Goal: Entertainment & Leisure: Consume media (video, audio)

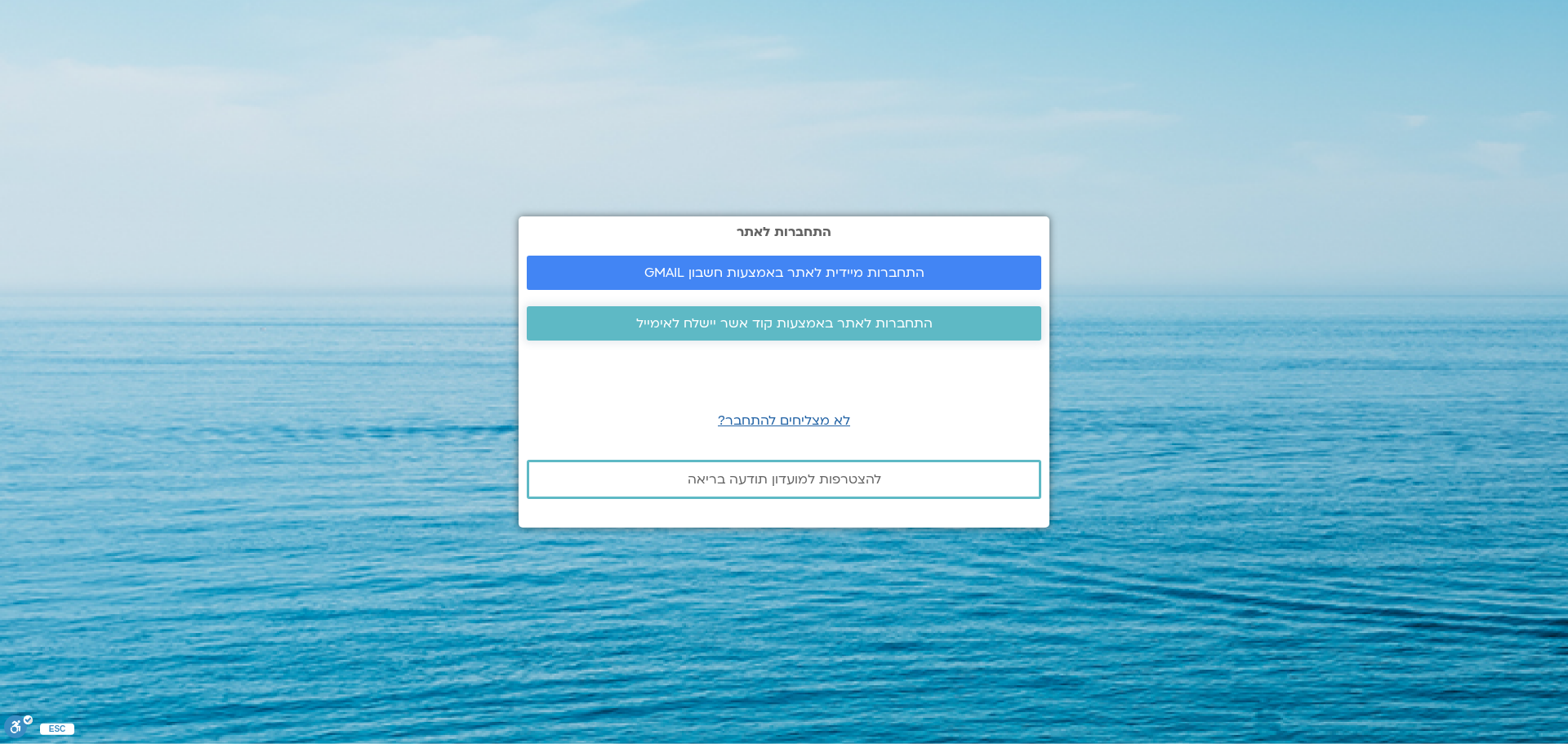
click at [740, 329] on span "התחברות לאתר באמצעות קוד אשר יישלח לאימייל" at bounding box center [784, 323] width 296 height 15
click at [820, 331] on span "התחברות לאתר באמצעות קוד אשר יישלח לאימייל" at bounding box center [784, 323] width 296 height 15
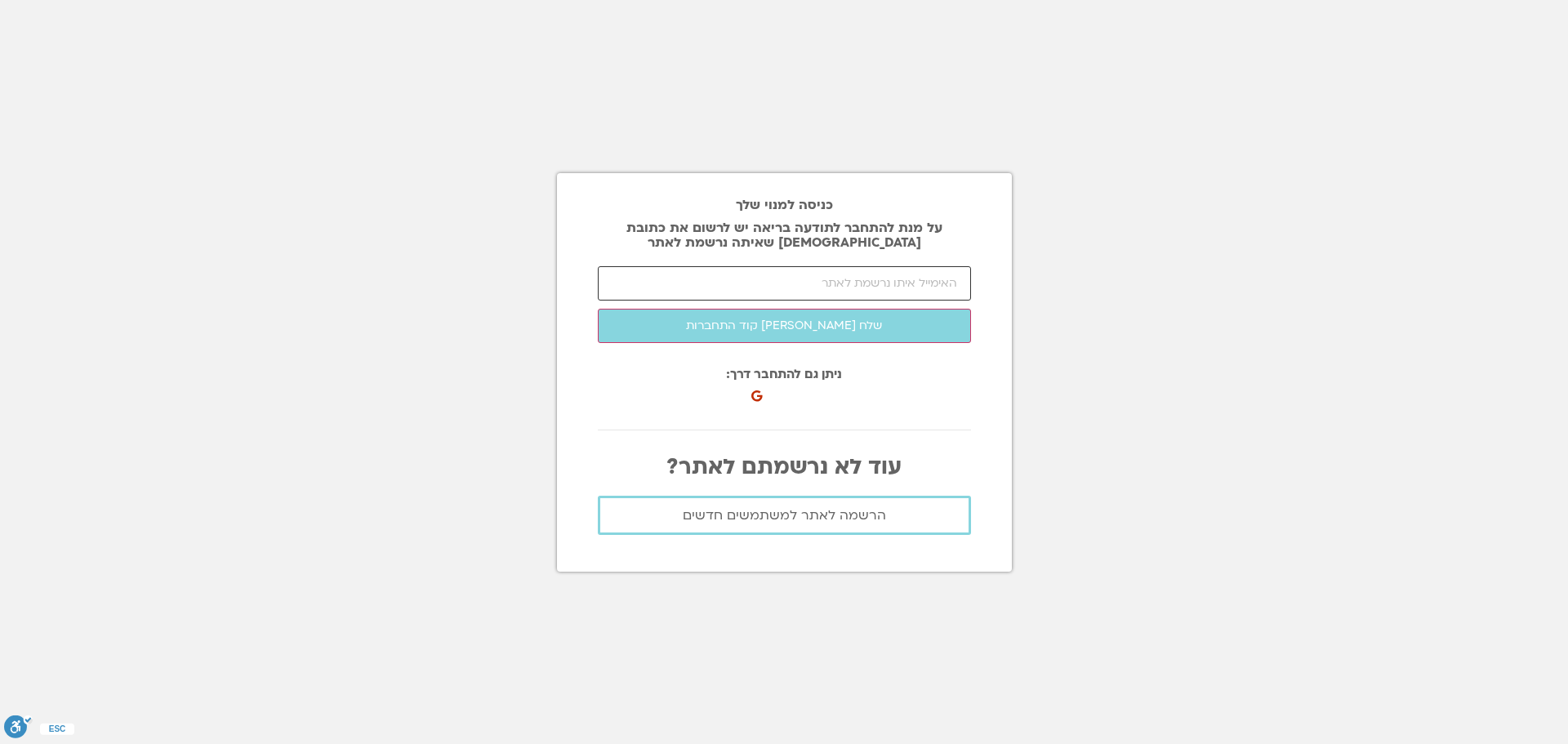
click at [874, 293] on input "email" at bounding box center [784, 283] width 373 height 34
type input "lola_polak@live.com"
click at [597, 308] on button "שלח לי קוד התחברות" at bounding box center [784, 325] width 373 height 34
click at [901, 278] on input "number" at bounding box center [784, 283] width 373 height 34
click at [876, 288] on input "number" at bounding box center [784, 283] width 373 height 34
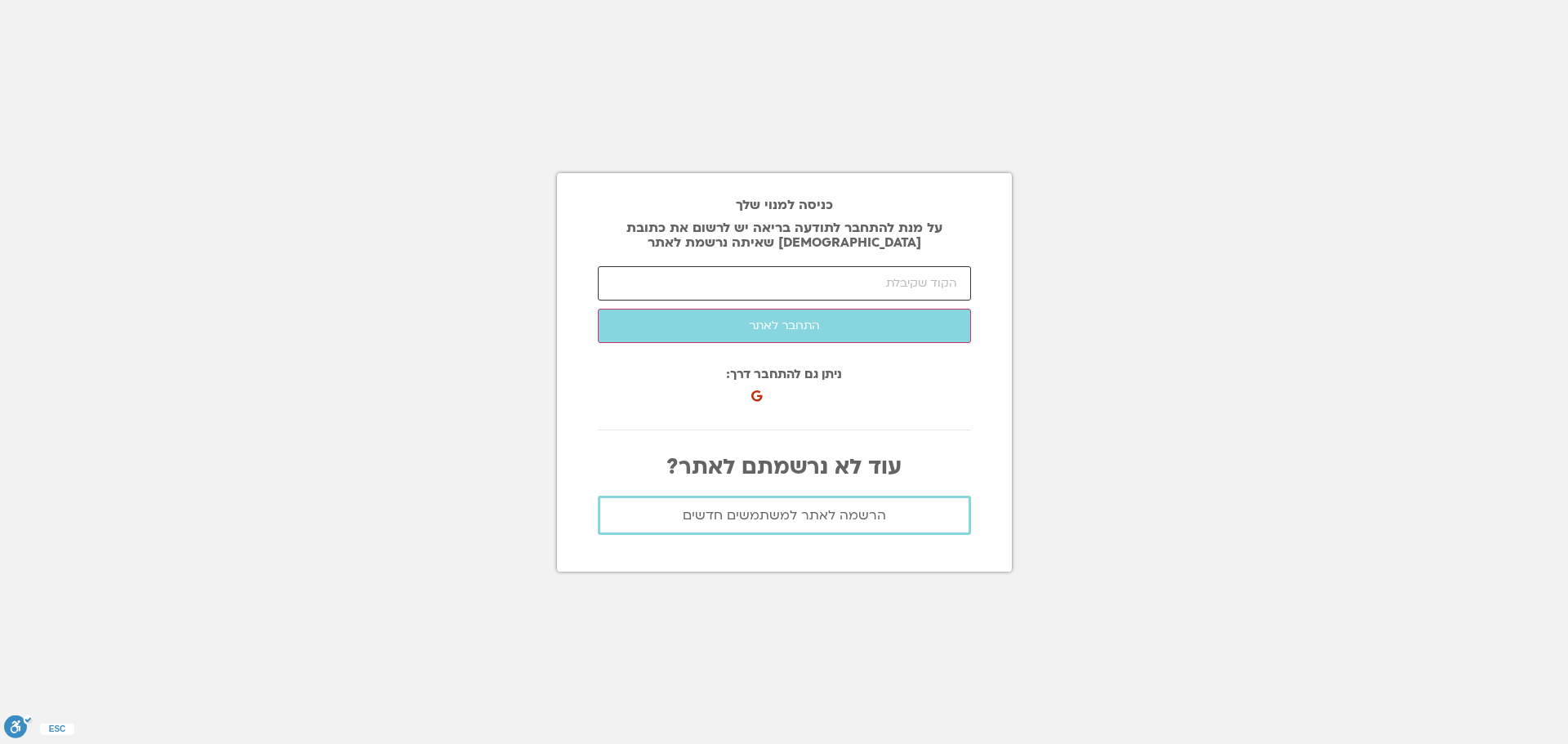
click at [903, 279] on input "number" at bounding box center [784, 283] width 373 height 34
click at [870, 282] on input "email" at bounding box center [784, 283] width 373 height 34
type input "lola_polak@live.com"
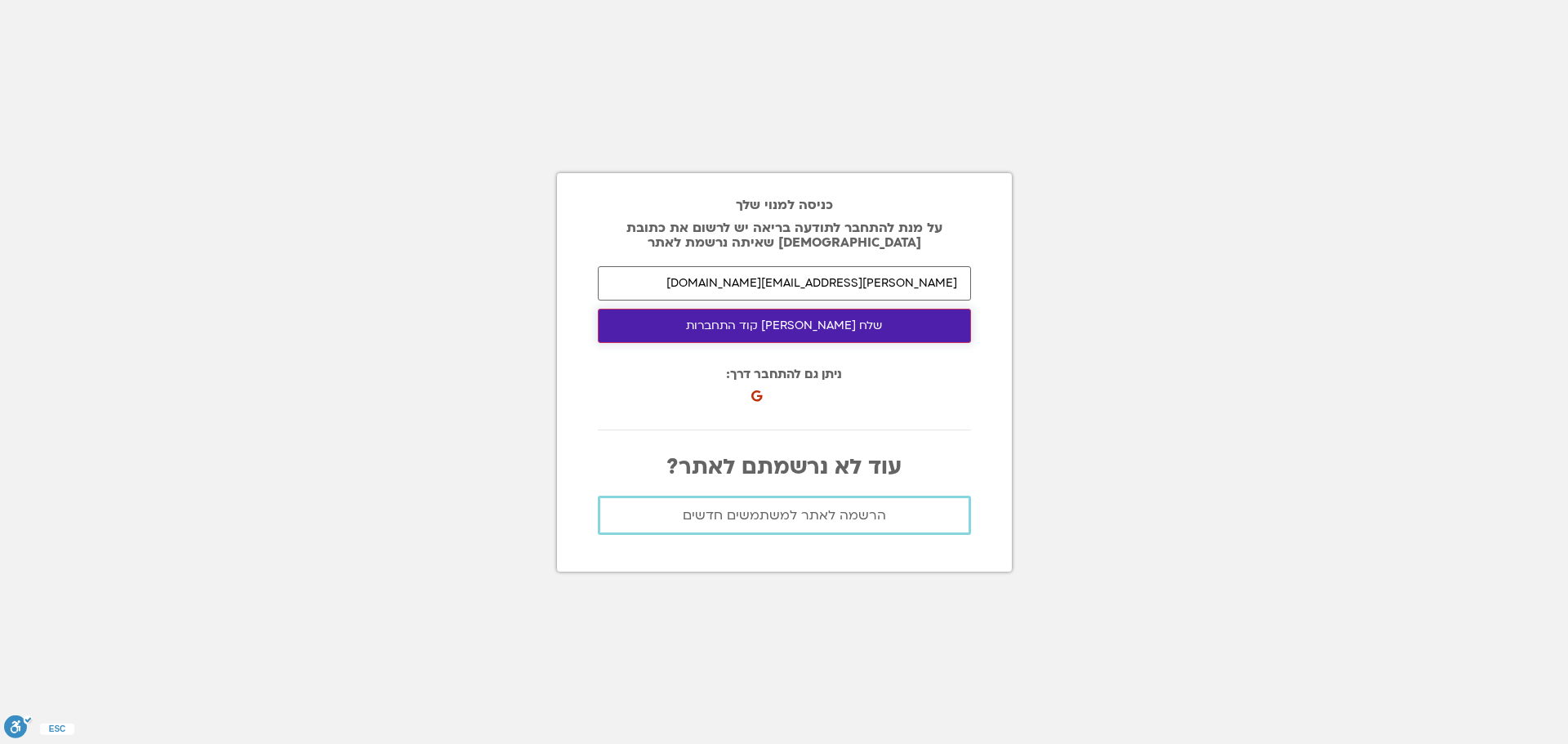
click at [798, 325] on button "שלח לי קוד התחברות" at bounding box center [784, 325] width 373 height 34
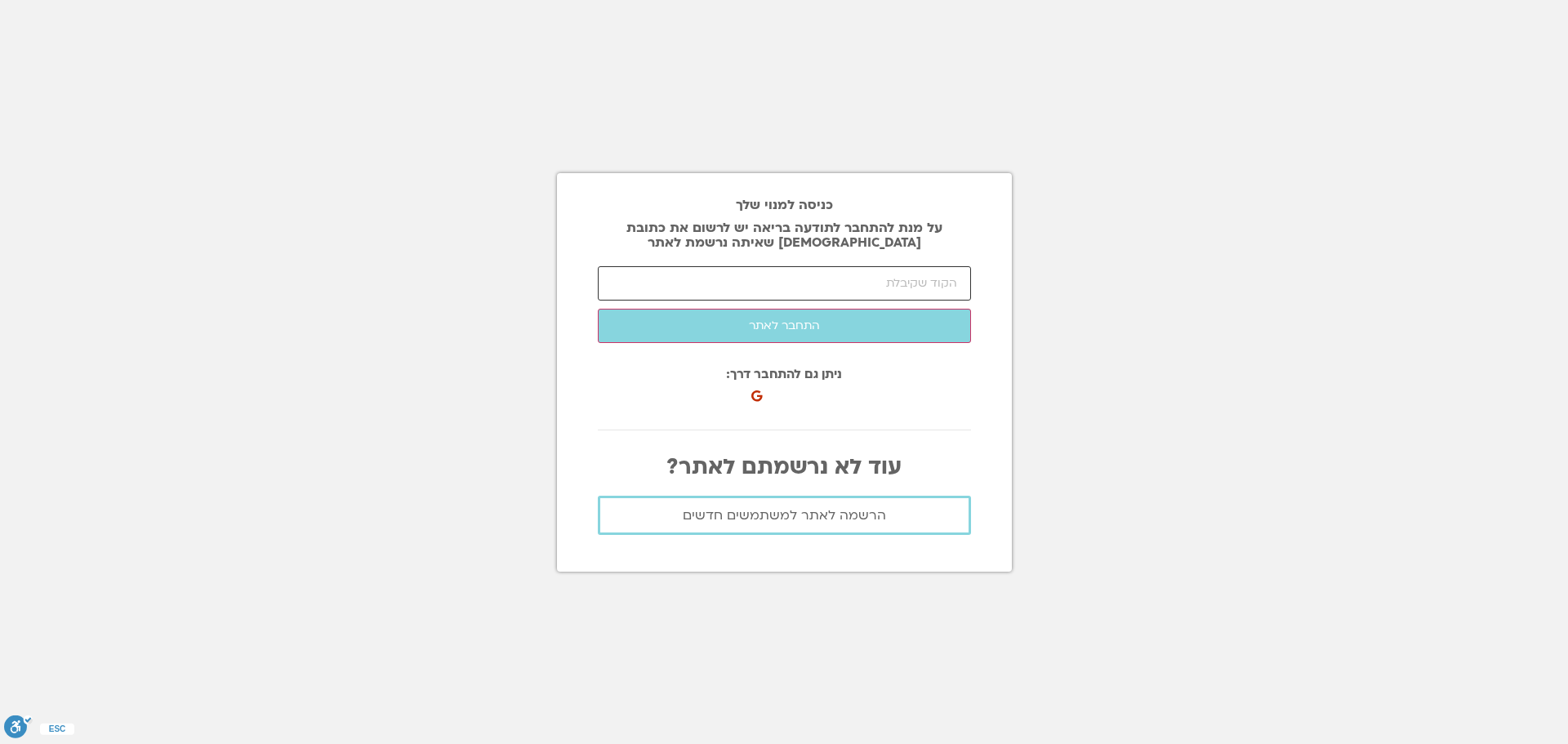
click at [893, 282] on input "number" at bounding box center [784, 283] width 373 height 34
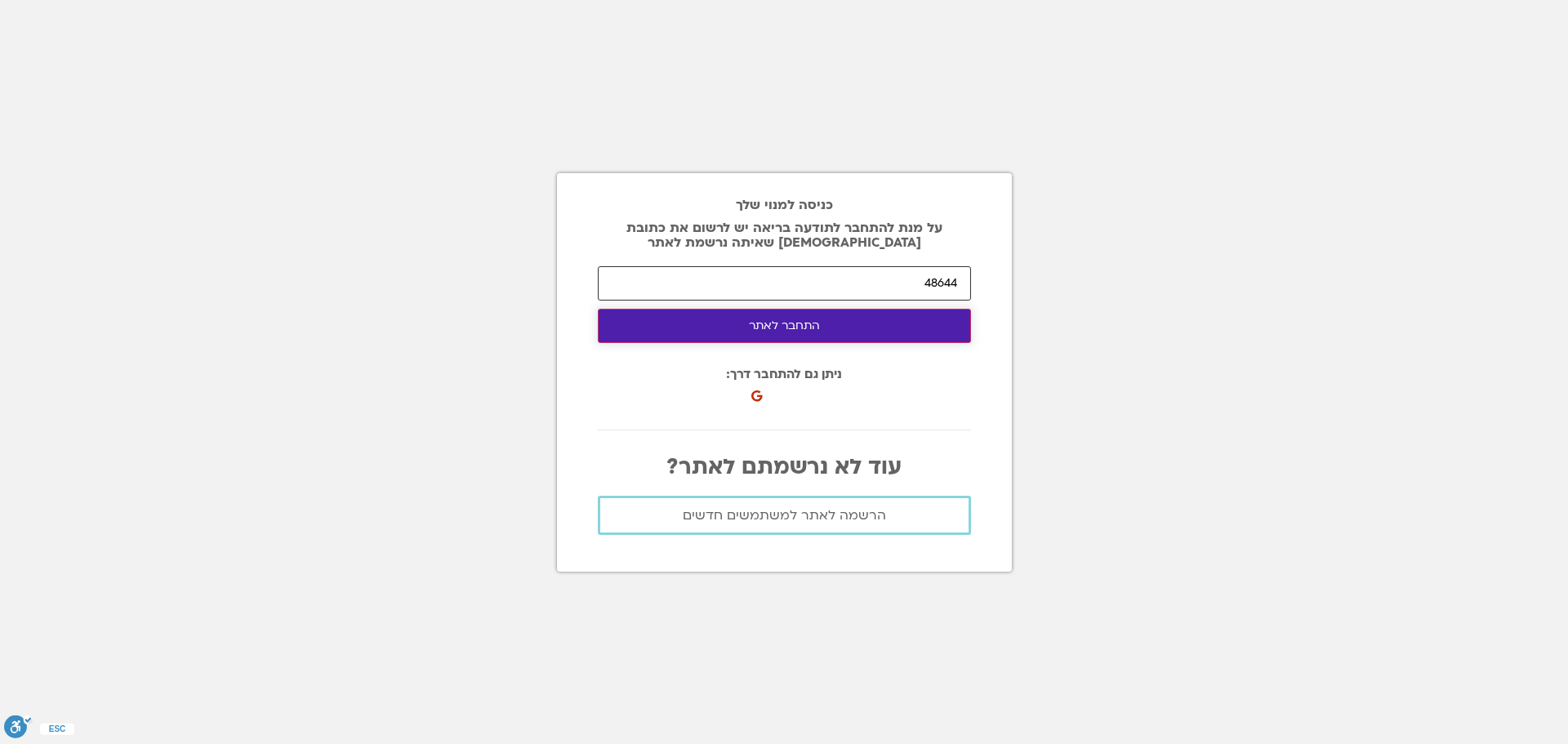
type input "48644"
click at [770, 320] on button "התחבר לאתר" at bounding box center [784, 325] width 373 height 34
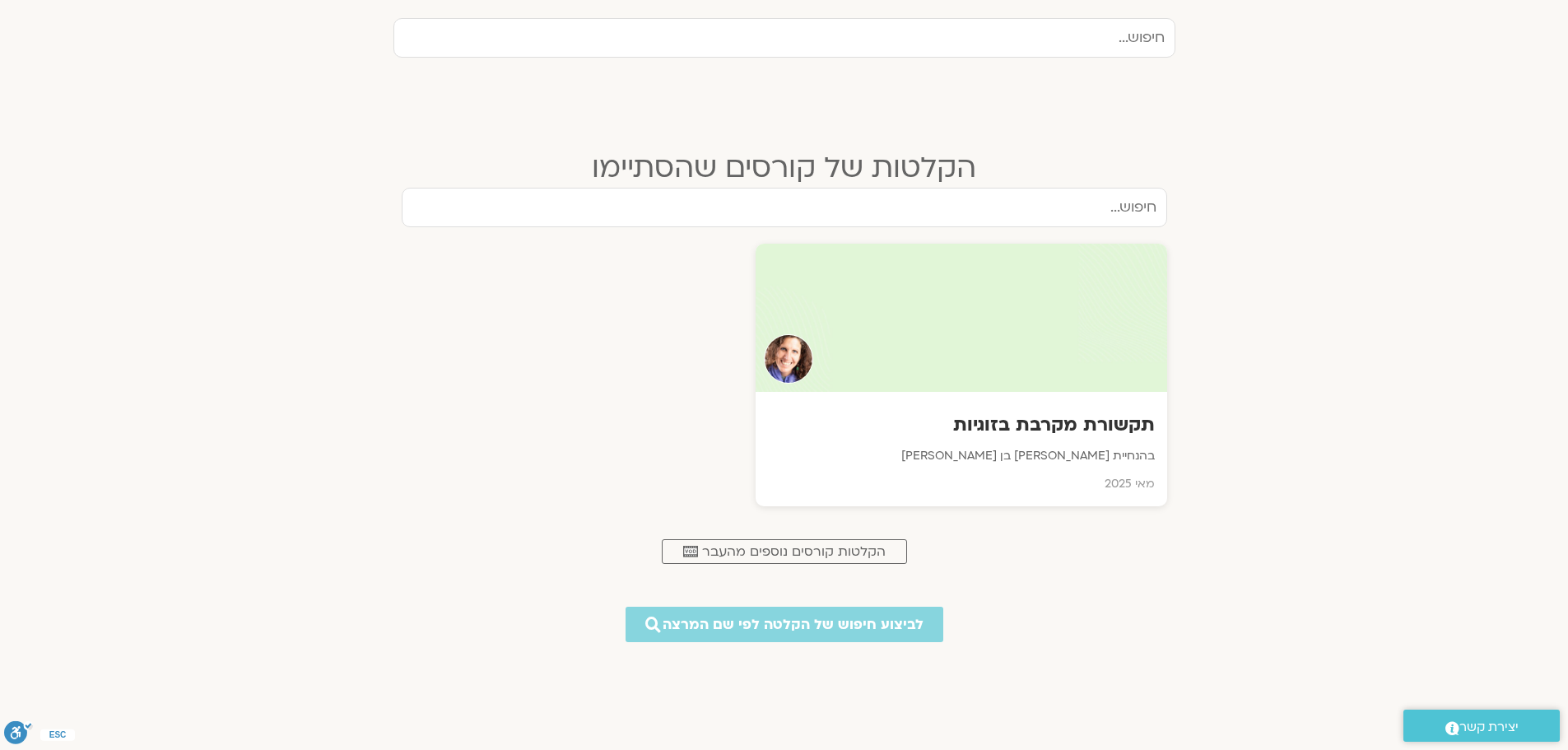
scroll to position [576, 0]
click at [1110, 423] on h3 "תקשורת מקרבת בזוגיות" at bounding box center [961, 424] width 391 height 26
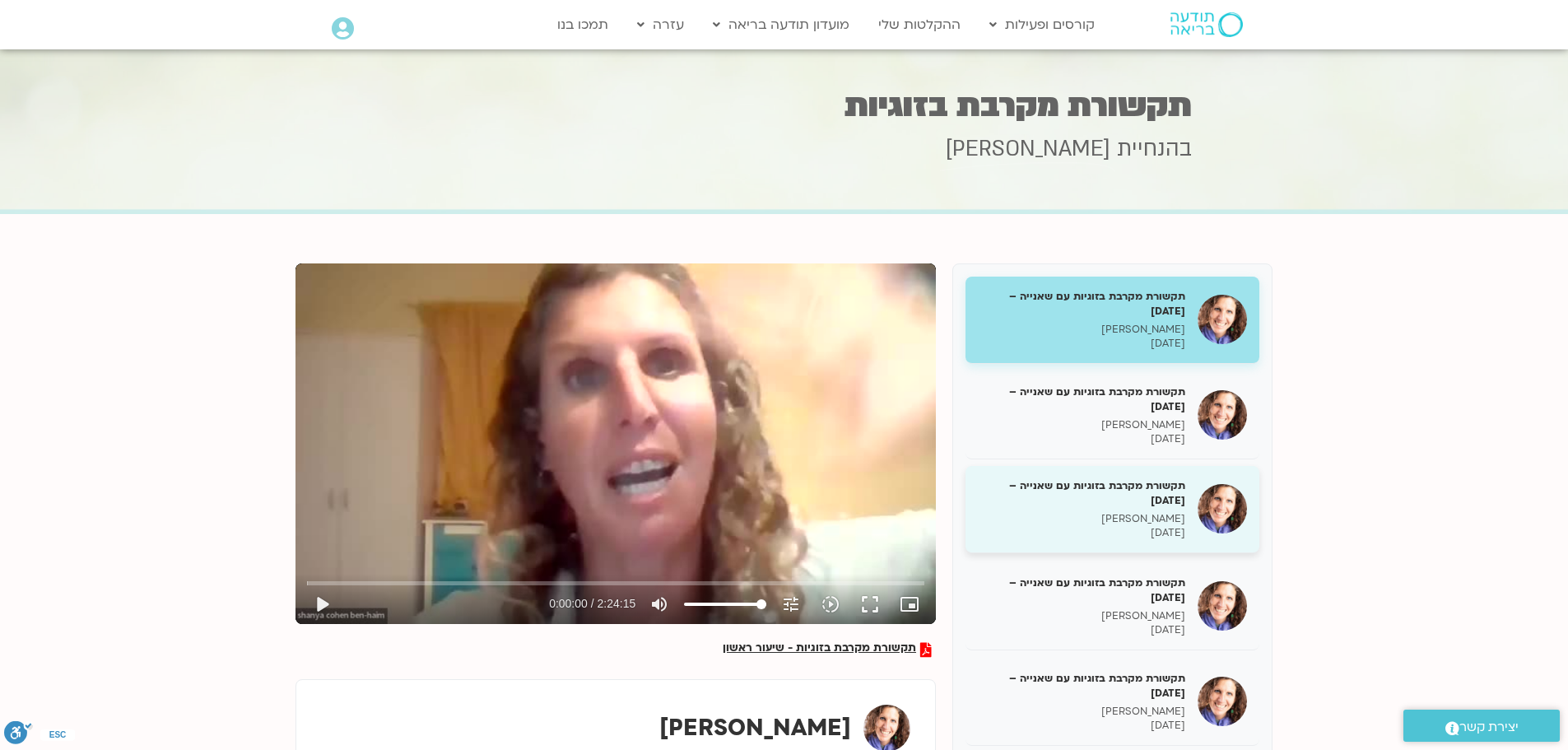
click at [1128, 511] on div "תקשורת מקרבת בזוגיות עם שאנייה – [DATE] [PERSON_NAME] [DATE]" at bounding box center [1082, 509] width 208 height 62
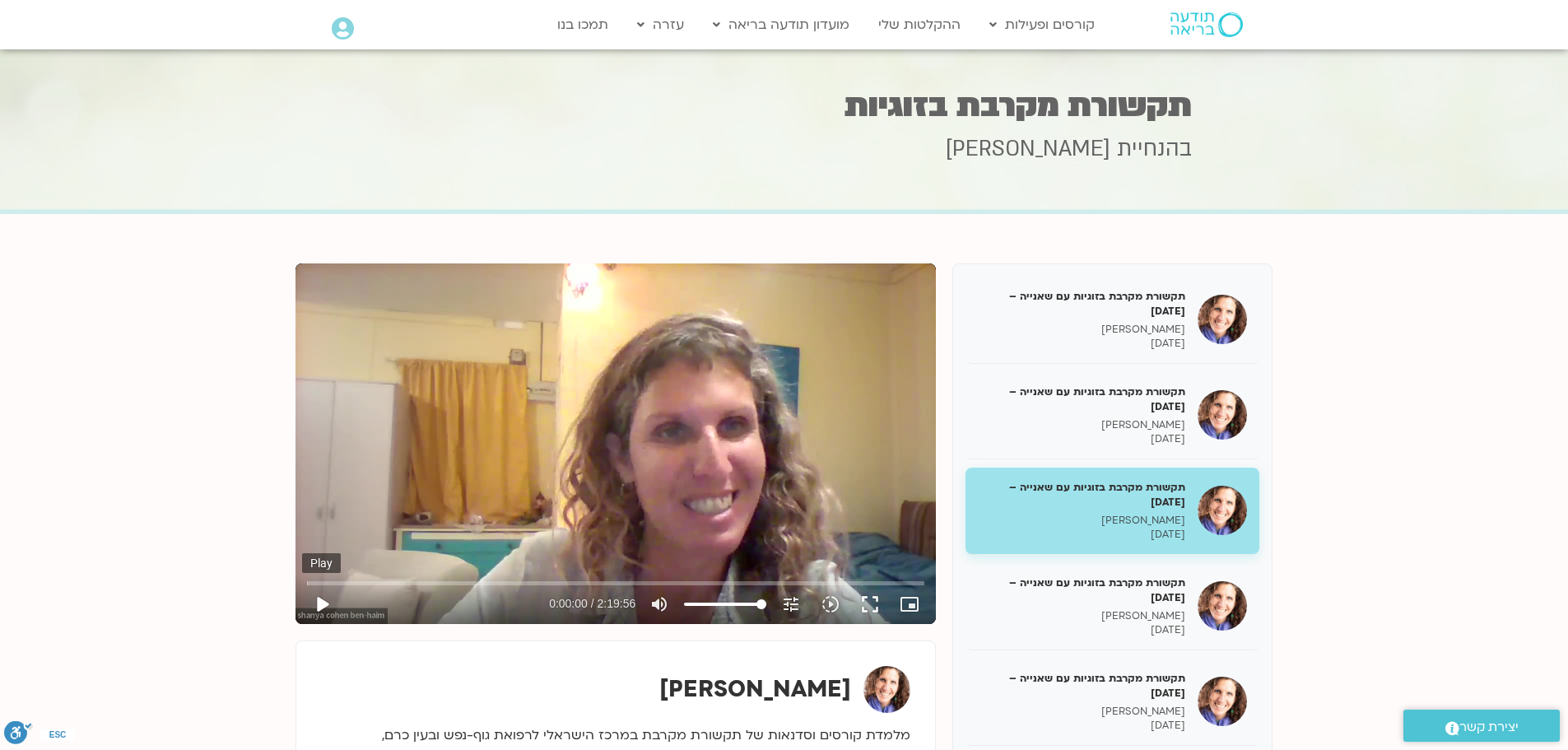
click at [317, 599] on button "play_arrow" at bounding box center [321, 604] width 40 height 40
click at [388, 583] on input "Seek" at bounding box center [615, 582] width 617 height 10
click at [401, 584] on input "Seek" at bounding box center [615, 582] width 617 height 10
click at [397, 584] on input "Seek" at bounding box center [615, 582] width 617 height 10
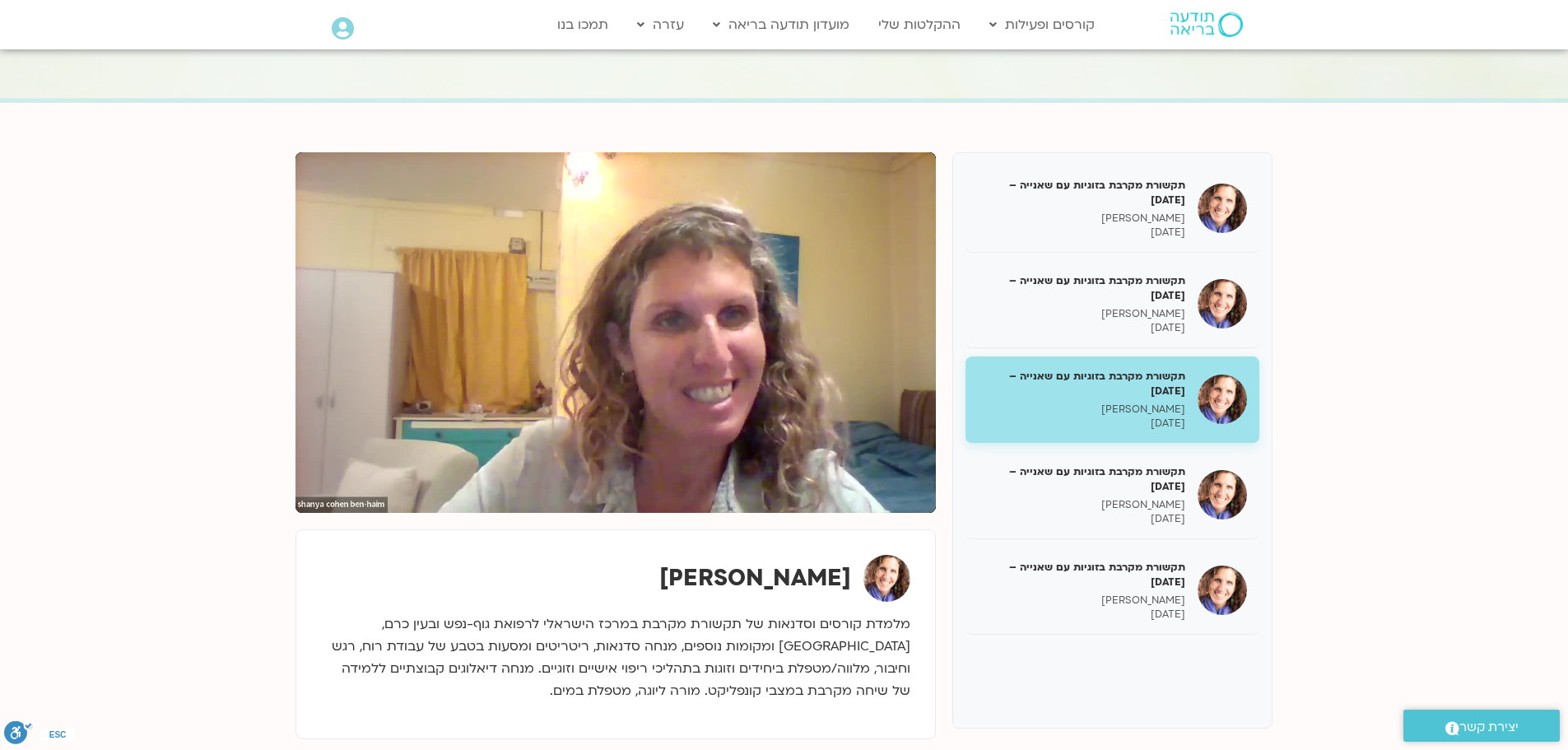
scroll to position [82, 0]
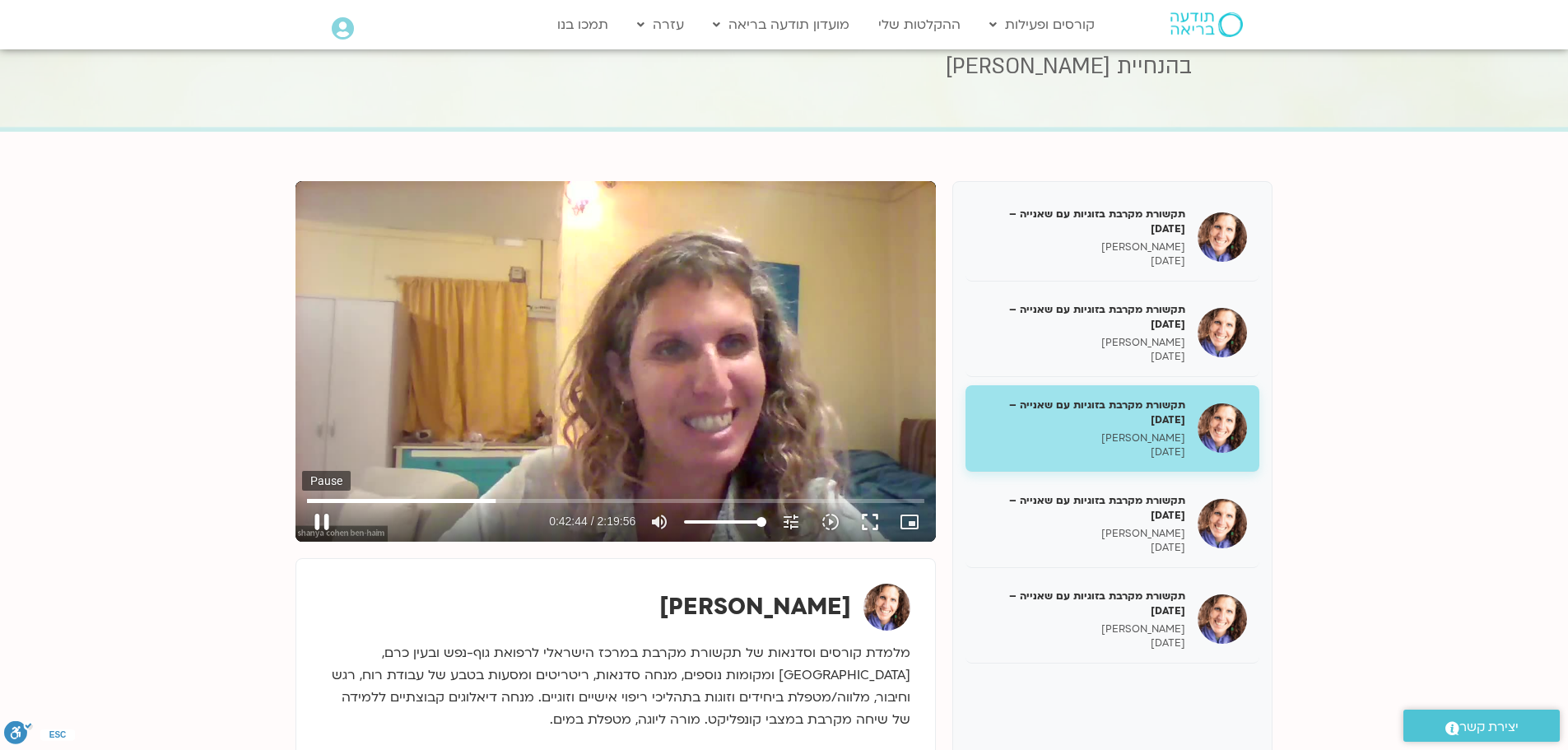
click at [320, 522] on button "pause" at bounding box center [321, 521] width 40 height 40
click at [325, 523] on button "play_arrow" at bounding box center [321, 521] width 40 height 40
click at [322, 520] on button "pause" at bounding box center [321, 521] width 40 height 40
type input "2756.550691"
